Goal: Task Accomplishment & Management: Complete application form

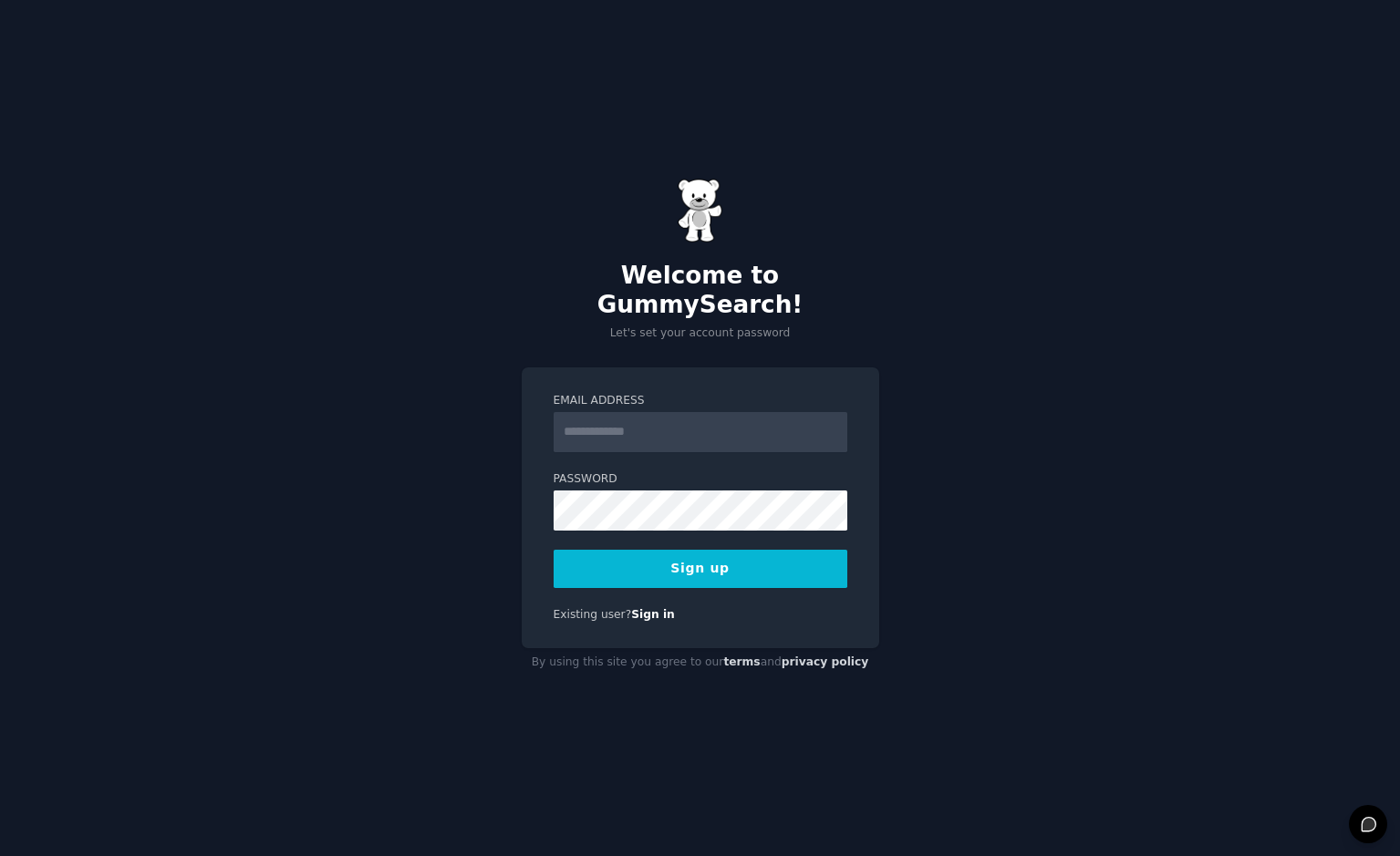
click at [727, 423] on input "Email Address" at bounding box center [700, 432] width 294 height 40
type input "**********"
click at [700, 550] on button "Sign up" at bounding box center [700, 569] width 294 height 38
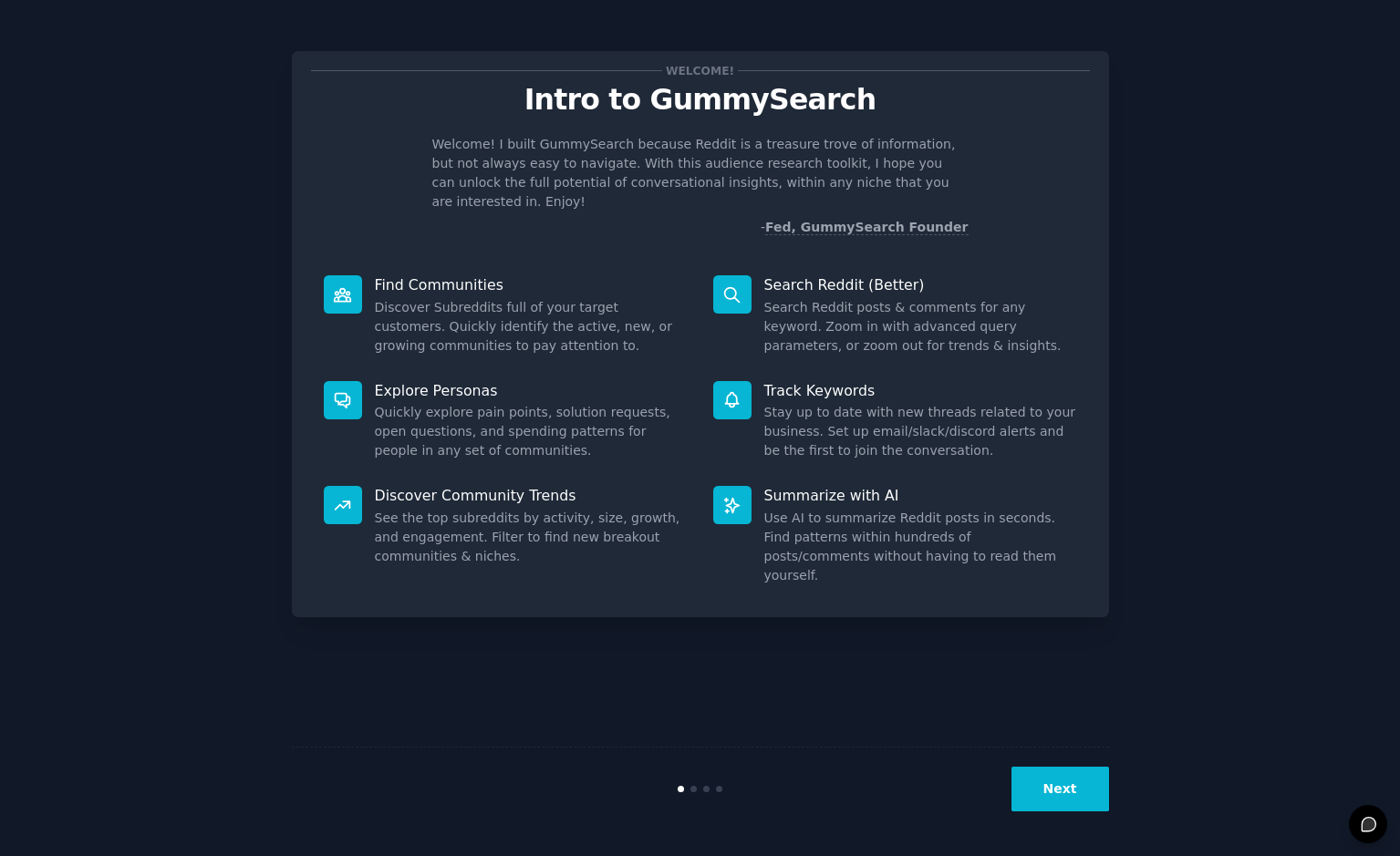
click at [1058, 790] on button "Next" at bounding box center [1061, 789] width 98 height 45
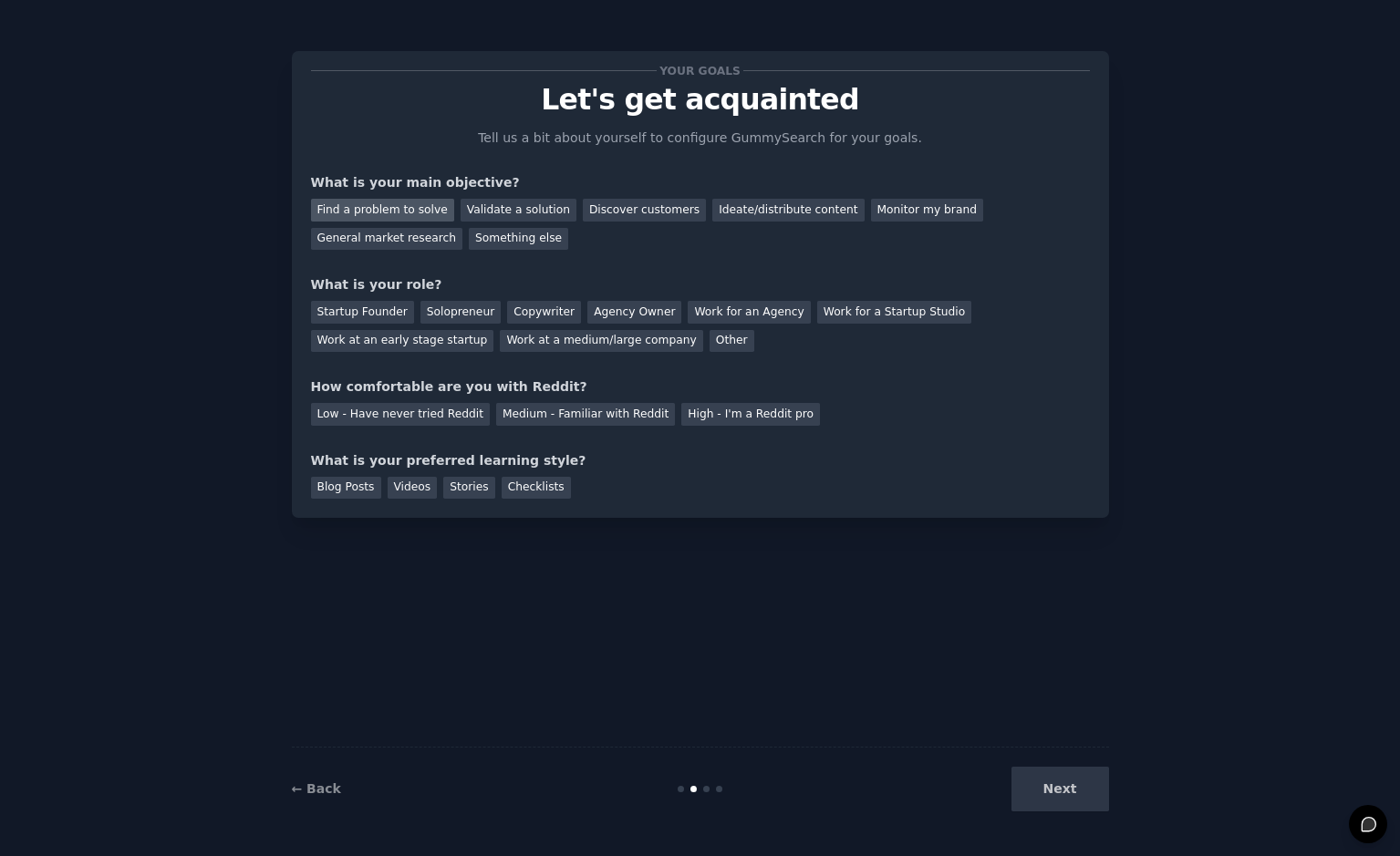
click at [397, 212] on div "Find a problem to solve" at bounding box center [382, 210] width 144 height 23
click at [621, 211] on div "Discover customers" at bounding box center [644, 210] width 124 height 23
click at [423, 216] on div "Find a problem to solve" at bounding box center [382, 210] width 144 height 23
click at [710, 343] on div "Other" at bounding box center [732, 341] width 45 height 23
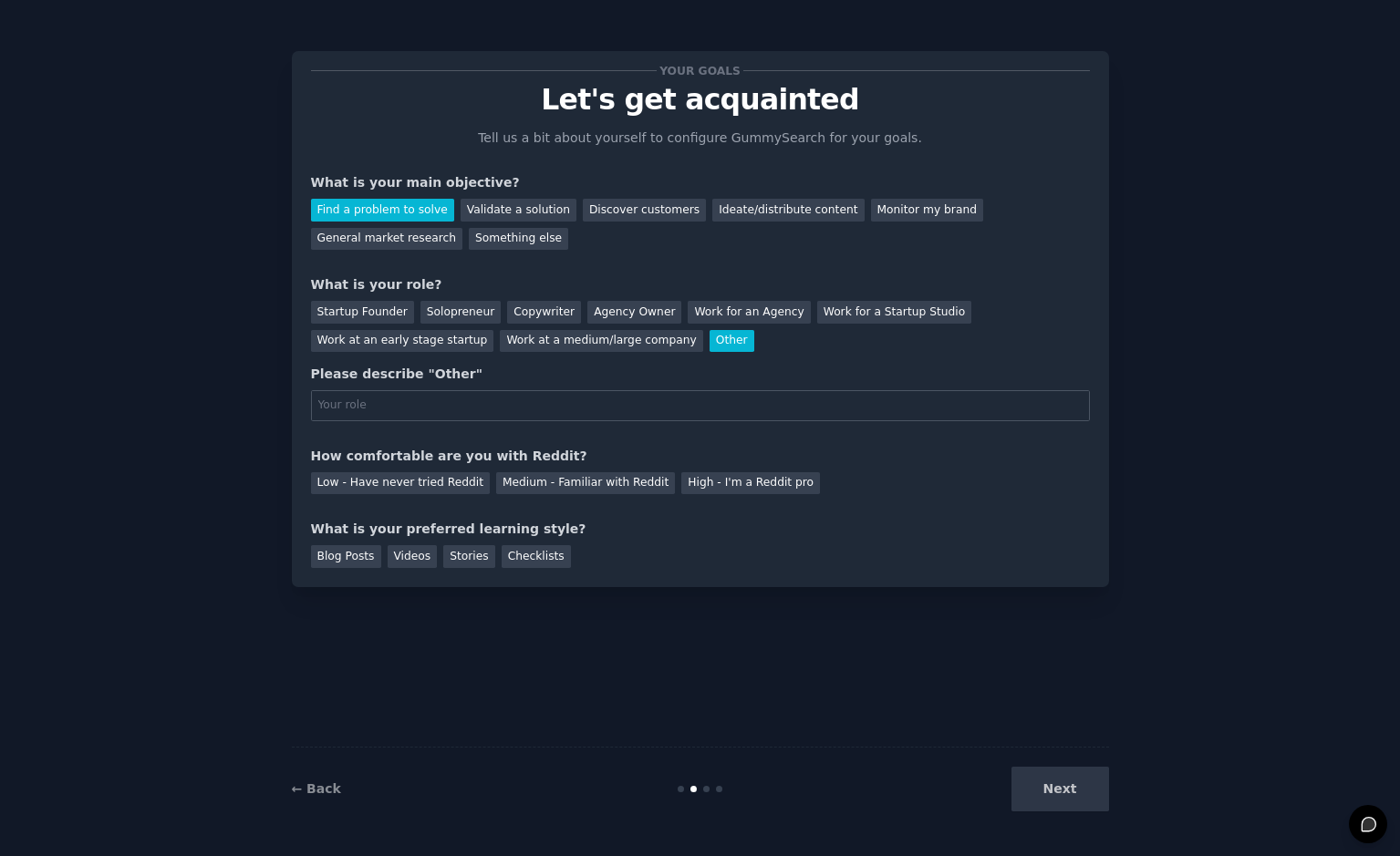
click at [564, 407] on input "text" at bounding box center [700, 406] width 779 height 31
type input "g"
type input "information designer"
click at [792, 454] on div "How comfortable are you with Reddit?" at bounding box center [700, 456] width 779 height 19
click at [627, 477] on div "Medium - Familiar with Reddit" at bounding box center [585, 484] width 179 height 23
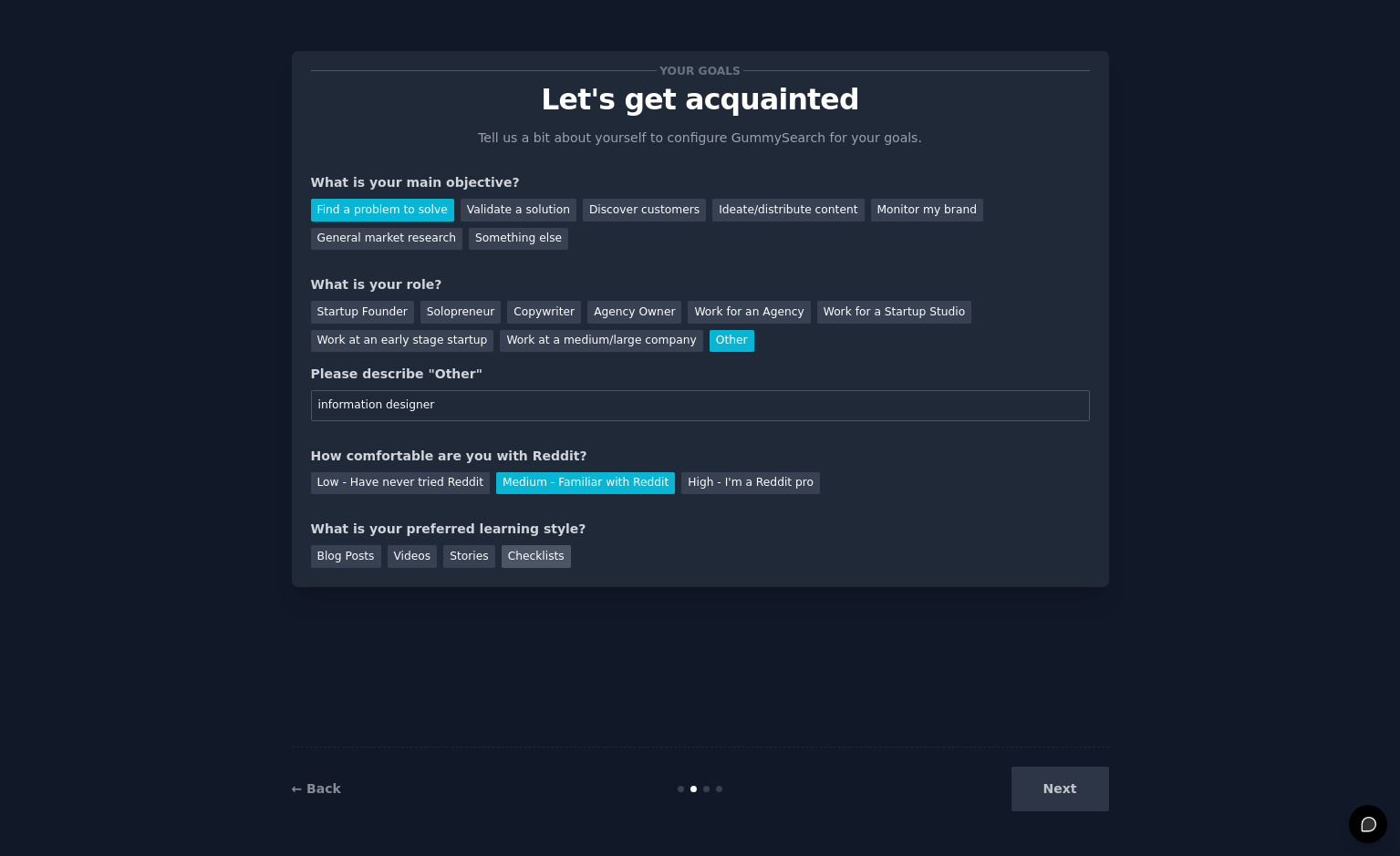
click at [525, 552] on div "Checklists" at bounding box center [536, 557] width 69 height 23
click at [1047, 798] on button "Next" at bounding box center [1061, 789] width 98 height 45
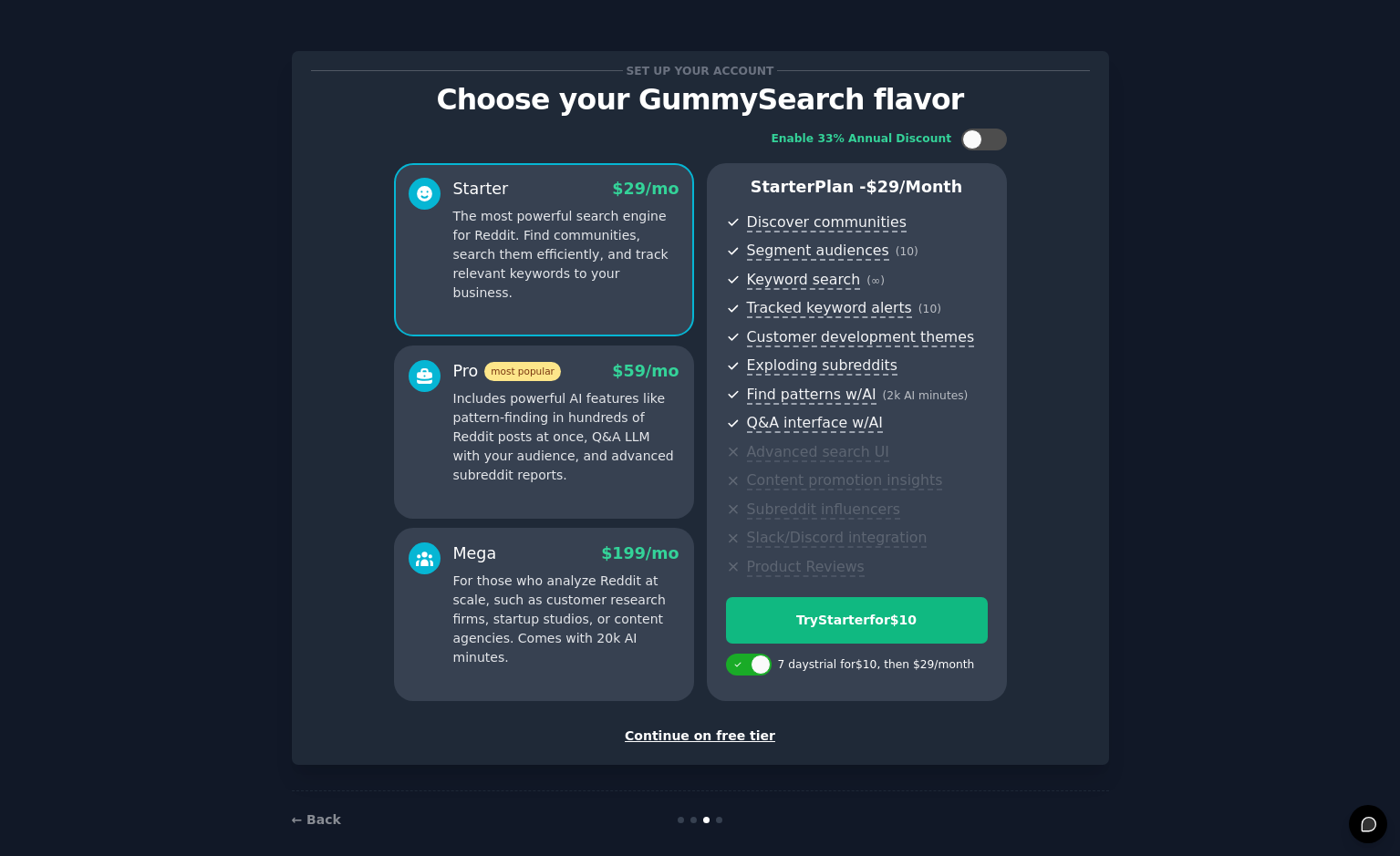
click at [695, 737] on div "Continue on free tier" at bounding box center [700, 736] width 779 height 19
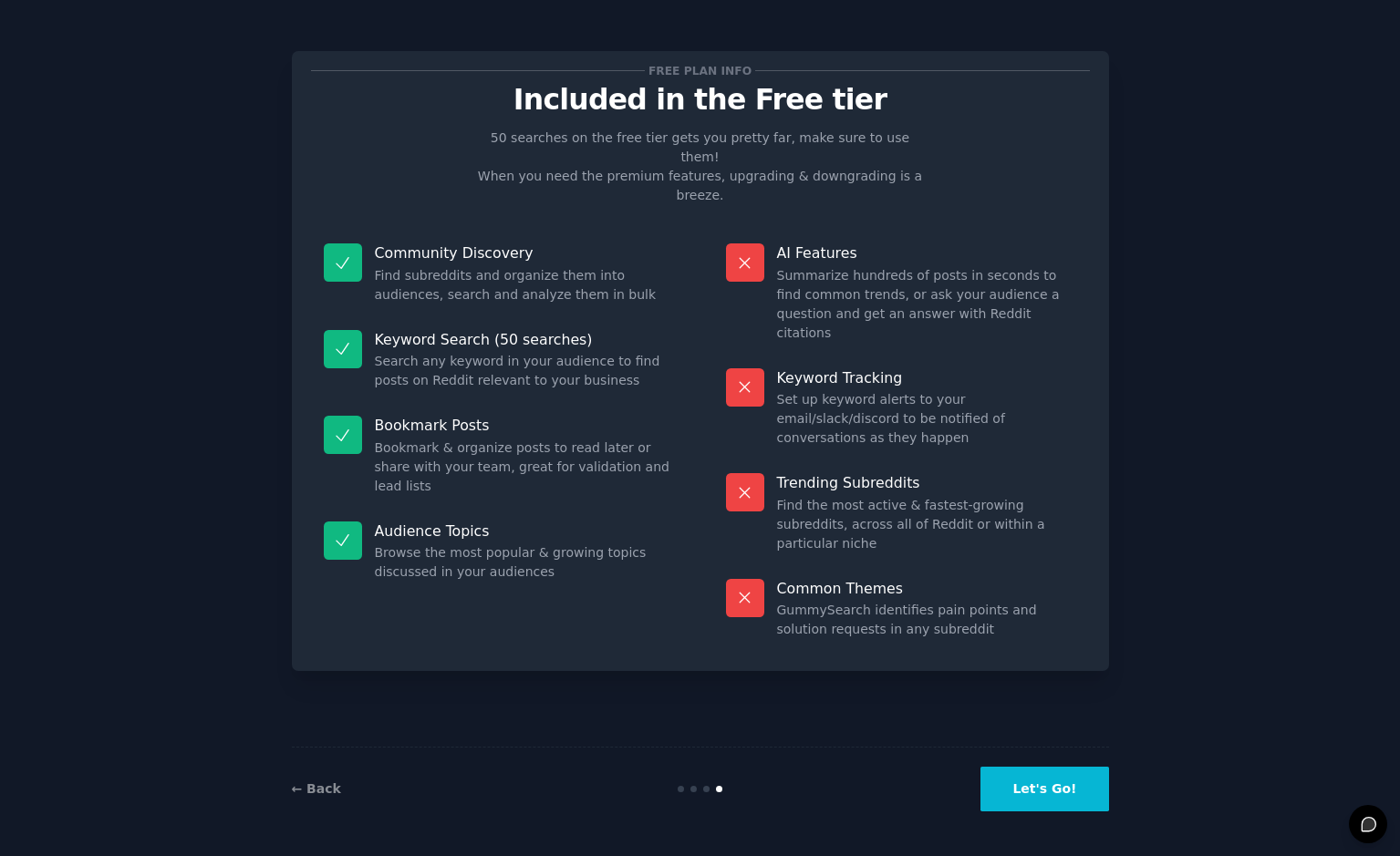
click at [1042, 789] on button "Let's Go!" at bounding box center [1045, 789] width 127 height 45
